Goal: Find specific fact: Find specific fact

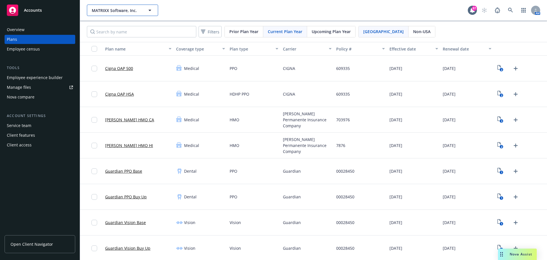
click at [150, 8] on icon "button" at bounding box center [150, 10] width 7 height 7
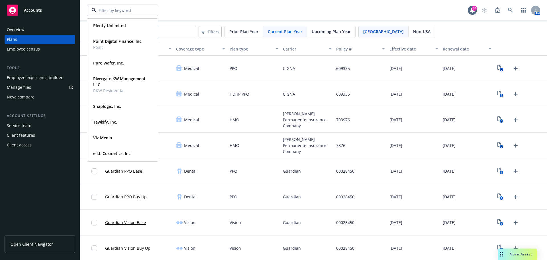
click at [250, 5] on div "PSQ Holdings Public Square Type Commercial FEIN [US_EMPLOYER_IDENTIFICATION_NUM…" at bounding box center [277, 10] width 381 height 11
